Goal: Browse casually: Explore the website without a specific task or goal

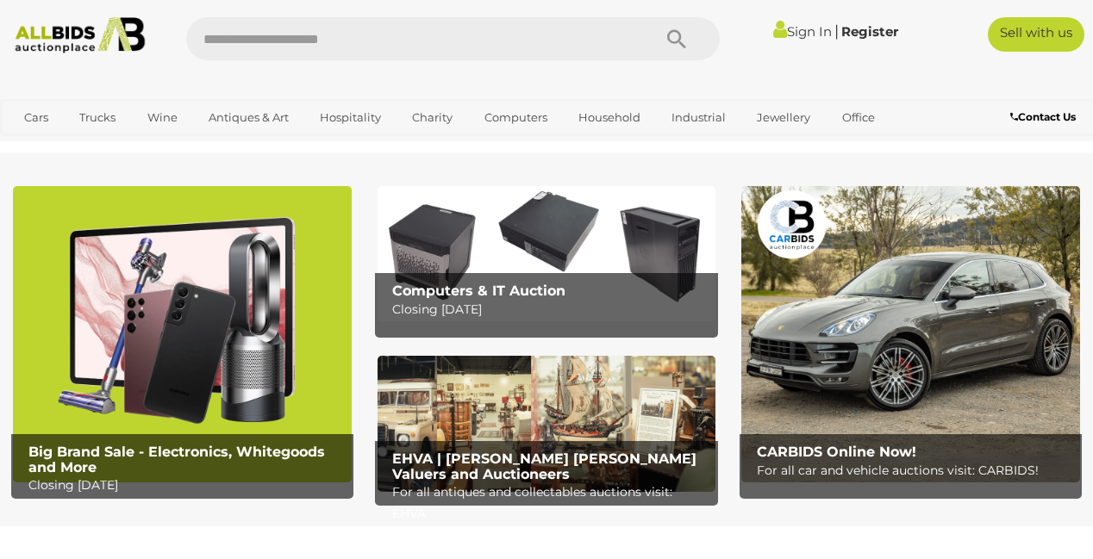
click at [223, 321] on img at bounding box center [182, 334] width 339 height 296
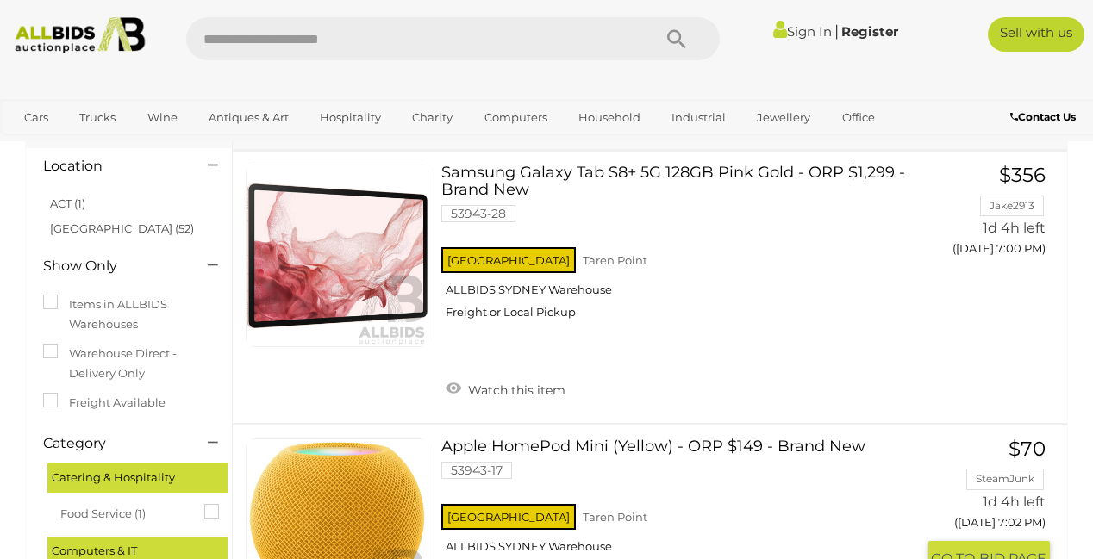
scroll to position [111, 0]
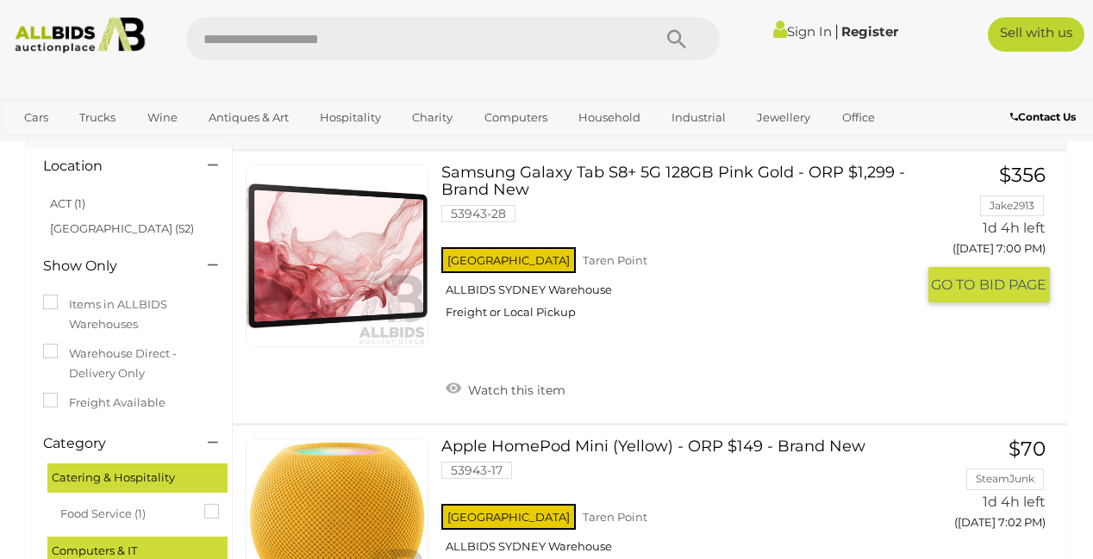
click at [299, 241] on link at bounding box center [337, 256] width 183 height 183
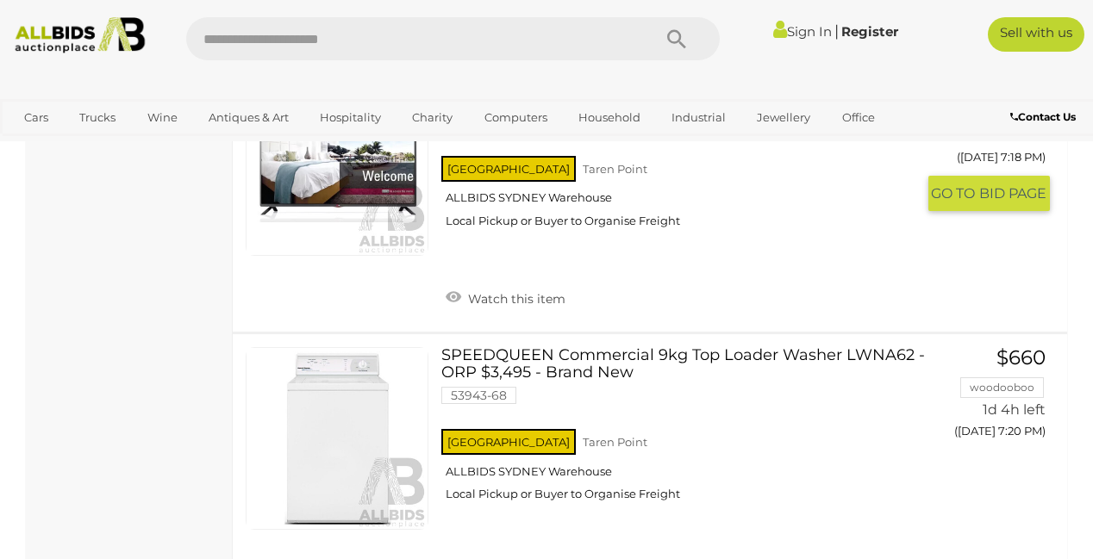
scroll to position [2901, 0]
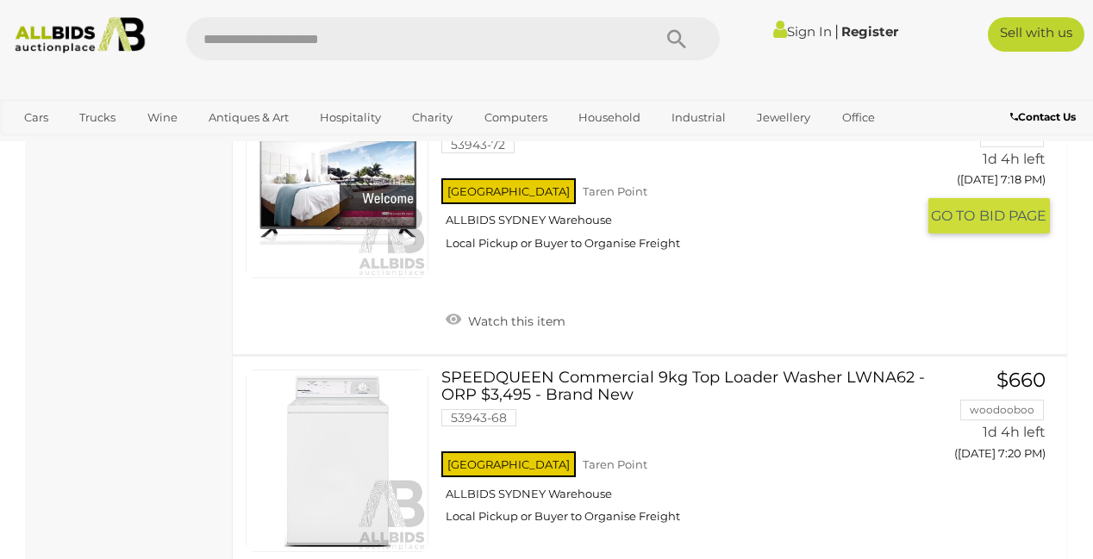
click at [370, 278] on link at bounding box center [337, 187] width 183 height 183
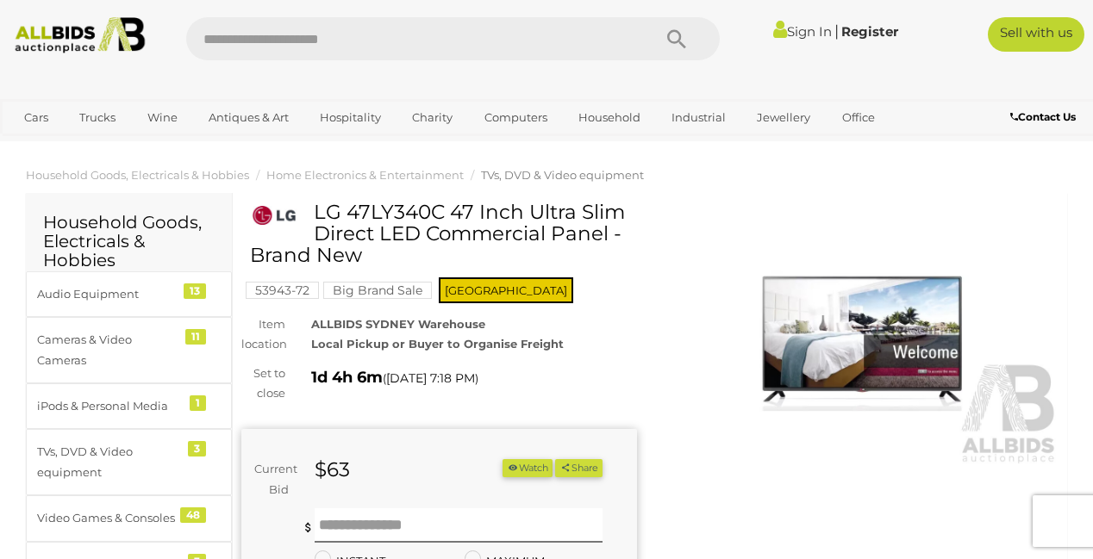
scroll to position [7, 0]
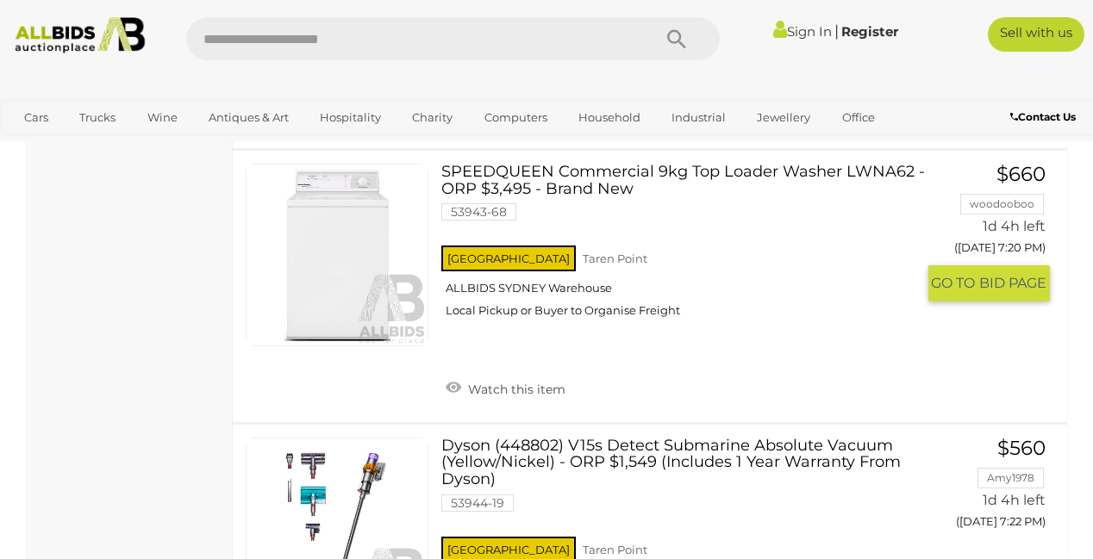
scroll to position [3110, 0]
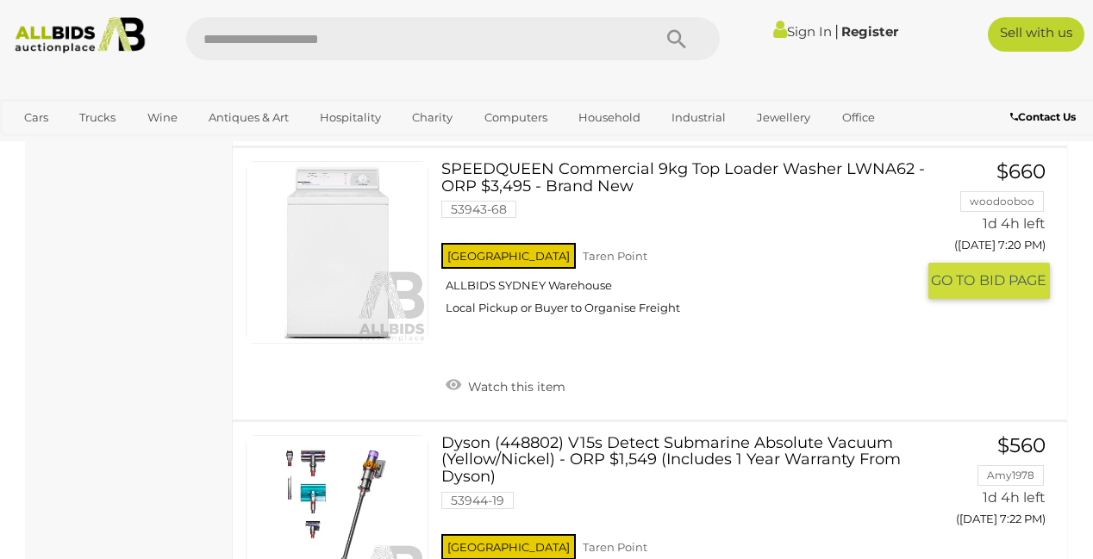
click at [358, 344] on link at bounding box center [337, 252] width 183 height 183
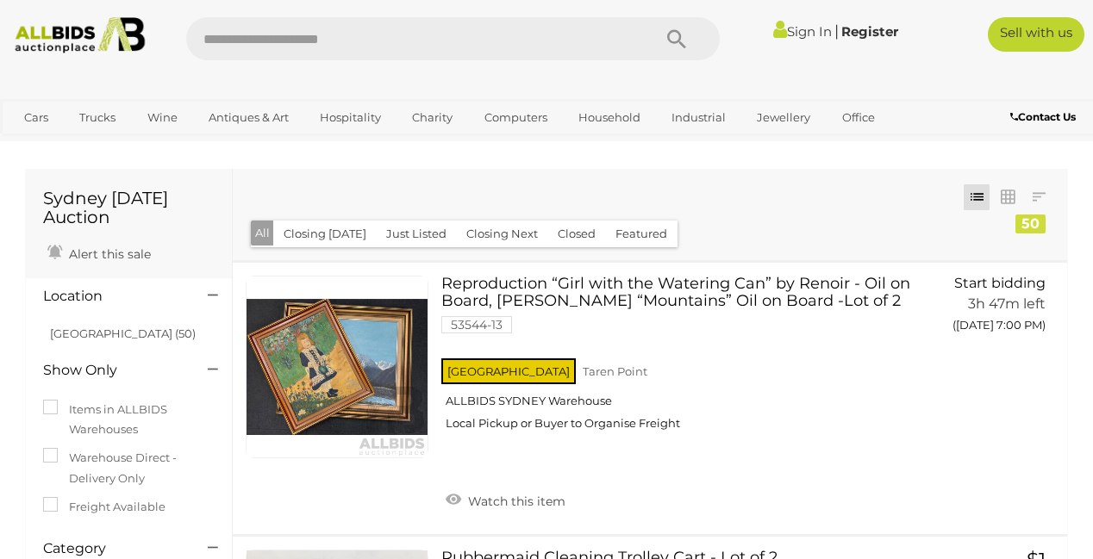
click at [72, 28] on img at bounding box center [80, 35] width 145 height 36
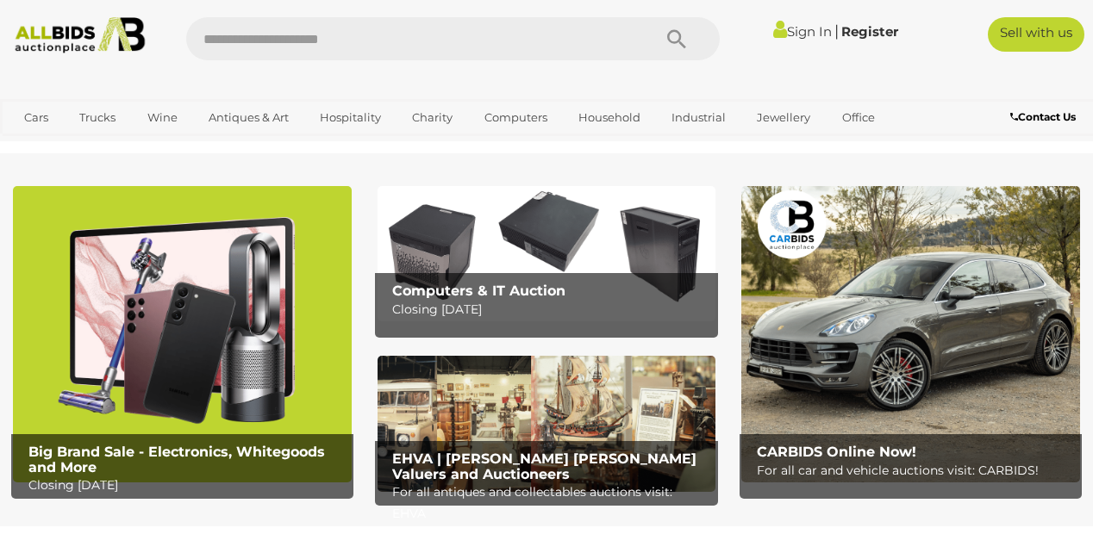
click at [249, 390] on img at bounding box center [182, 334] width 339 height 296
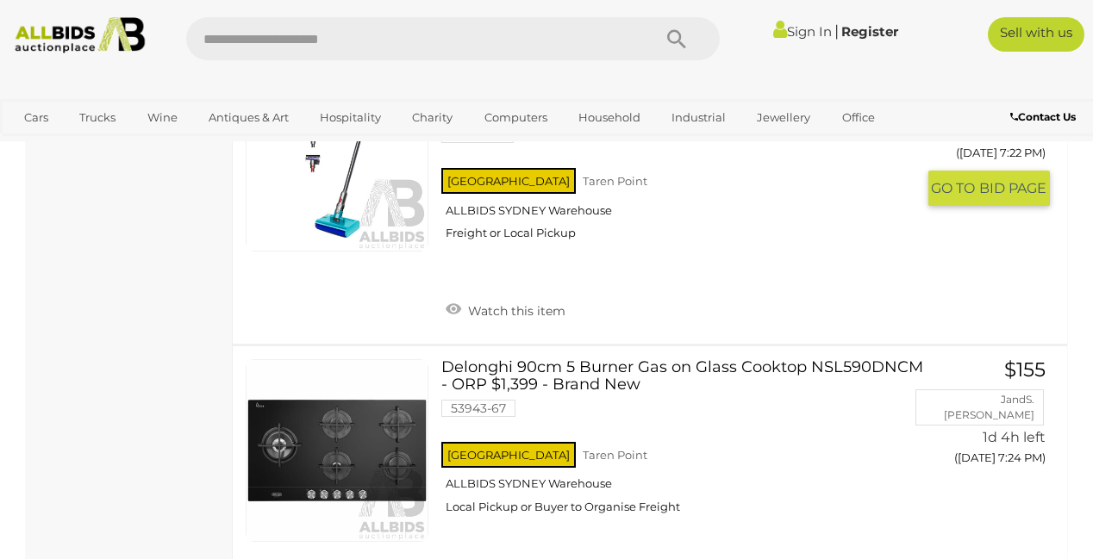
scroll to position [3482, 0]
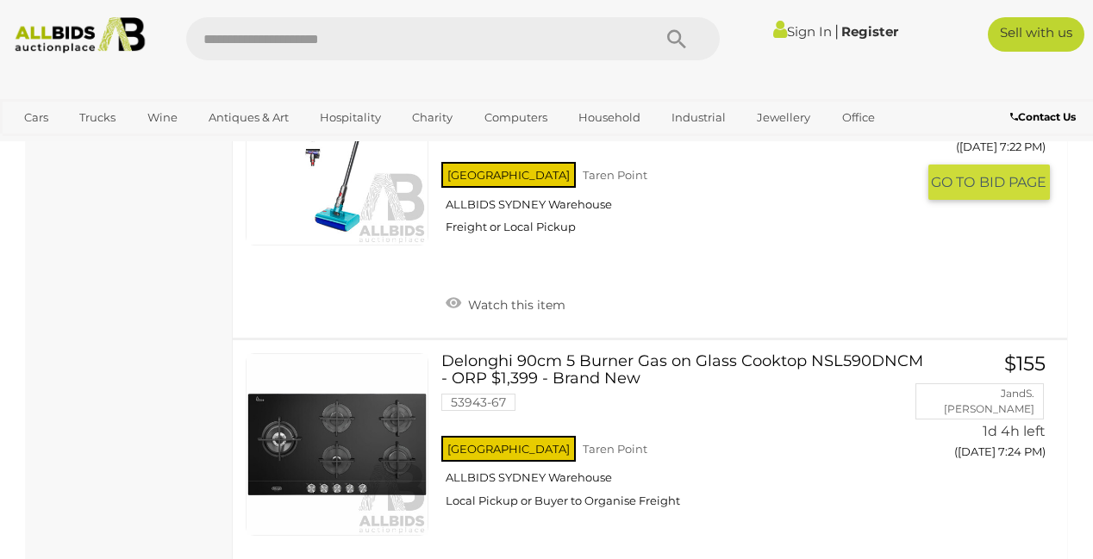
click at [341, 246] on link at bounding box center [337, 154] width 183 height 183
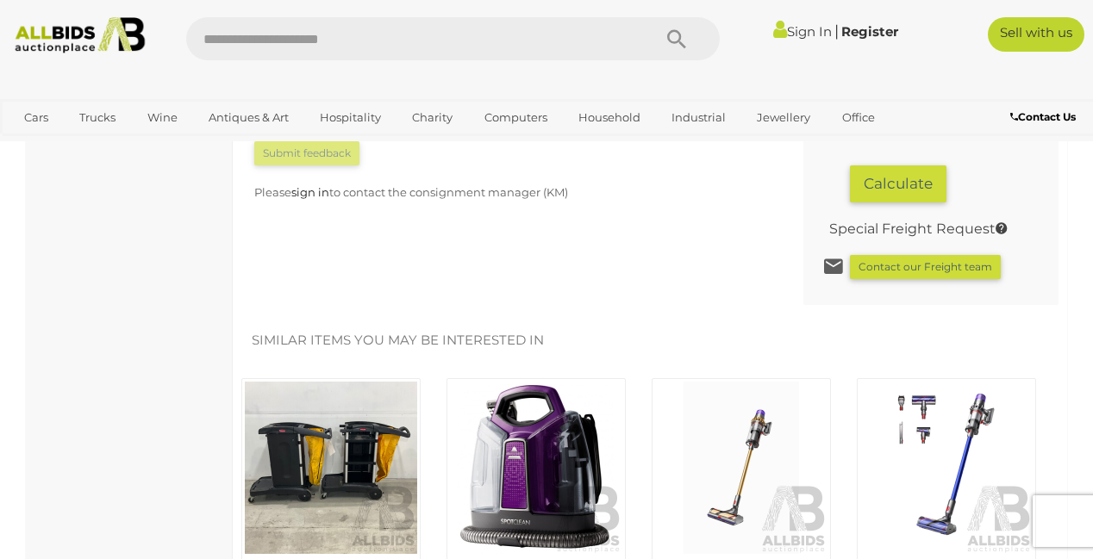
scroll to position [1548, 0]
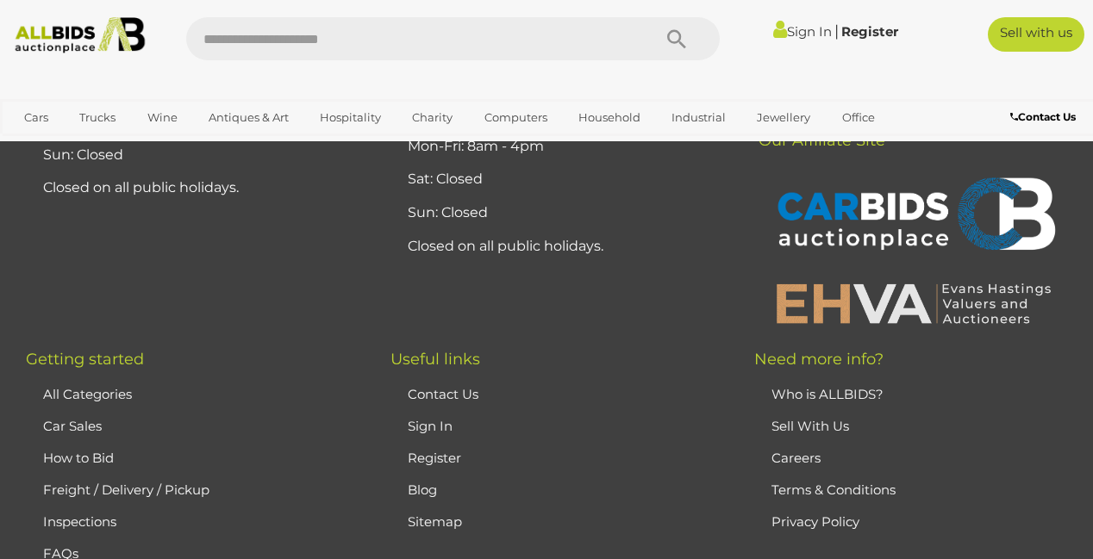
scroll to position [14029, 0]
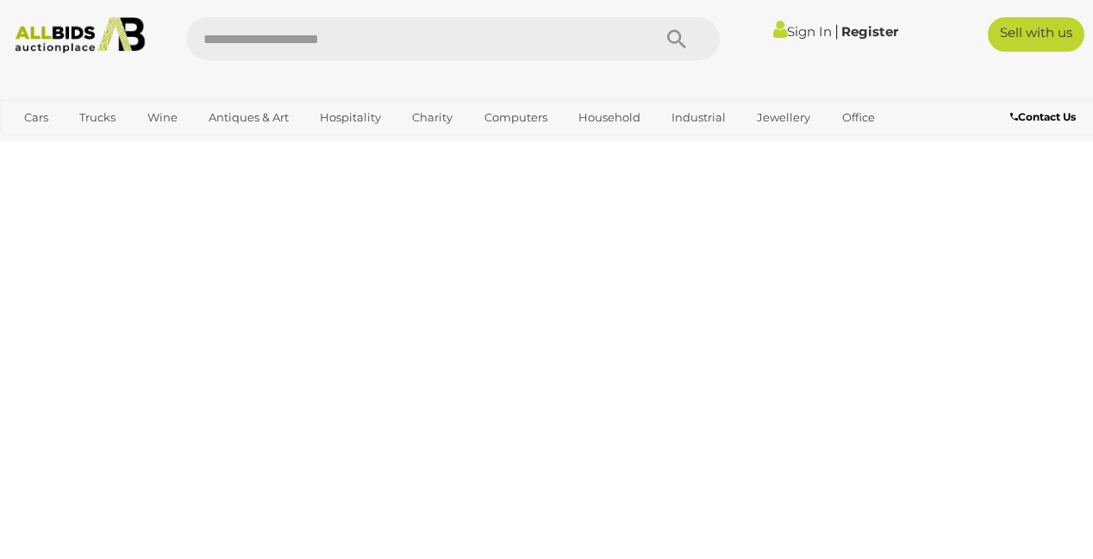
scroll to position [98, 0]
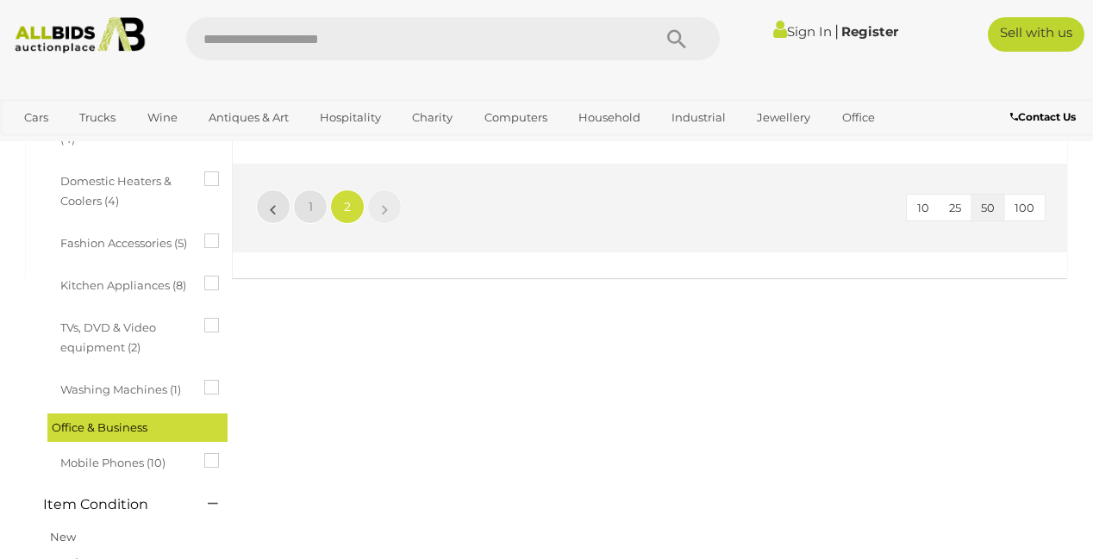
scroll to position [874, 0]
